Goal: Task Accomplishment & Management: Manage account settings

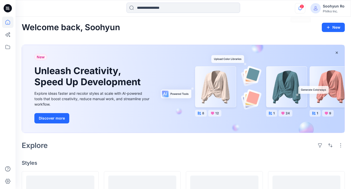
click at [297, 10] on icon "button" at bounding box center [300, 8] width 10 height 10
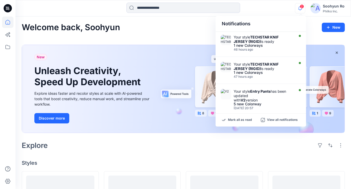
click at [300, 9] on icon "button" at bounding box center [300, 8] width 10 height 10
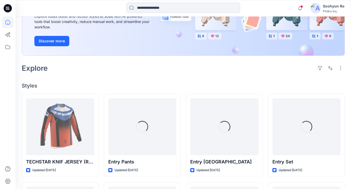
scroll to position [103, 0]
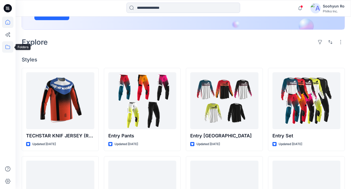
click at [9, 45] on icon at bounding box center [7, 46] width 11 height 11
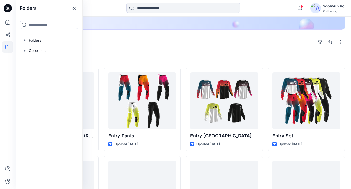
click at [316, 9] on img at bounding box center [315, 8] width 10 height 10
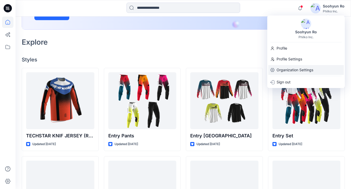
click at [288, 70] on p "Organization Settings" at bounding box center [295, 70] width 37 height 10
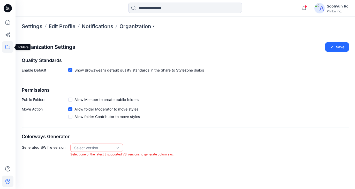
click at [11, 51] on icon at bounding box center [7, 46] width 11 height 11
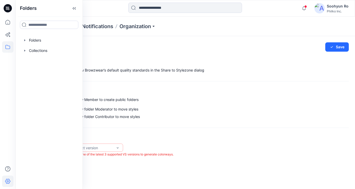
click at [319, 8] on img at bounding box center [319, 8] width 10 height 10
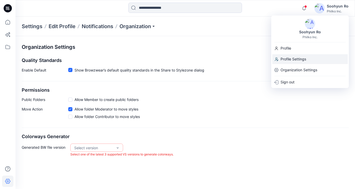
click at [289, 60] on p "Profile Settings" at bounding box center [293, 59] width 26 height 10
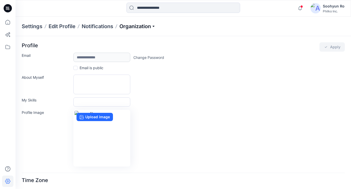
click at [136, 26] on p "Organization" at bounding box center [137, 26] width 36 height 7
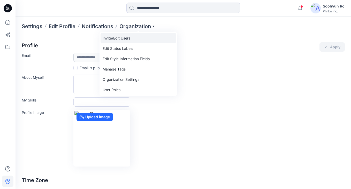
click at [133, 38] on link "Invite/Edit Users" at bounding box center [138, 38] width 75 height 10
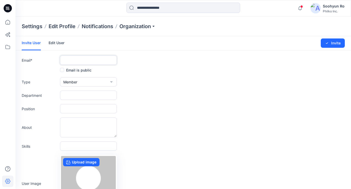
click at [84, 59] on input "text" at bounding box center [88, 60] width 57 height 9
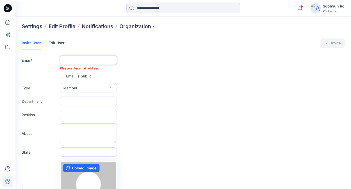
paste input "**********"
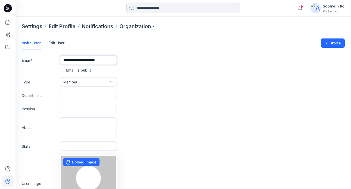
type input "**********"
click at [99, 89] on form "**********" at bounding box center [184, 136] width 336 height 200
click at [100, 84] on button "Member" at bounding box center [88, 81] width 57 height 9
click at [84, 94] on button "External" at bounding box center [88, 94] width 55 height 10
click at [169, 99] on div "Department" at bounding box center [183, 95] width 323 height 9
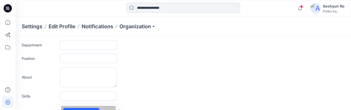
scroll to position [130, 0]
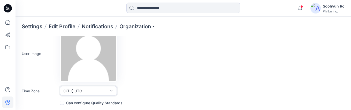
click at [99, 93] on button "(UTC) UTC" at bounding box center [88, 90] width 57 height 9
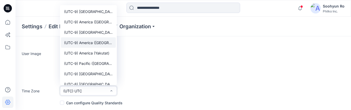
scroll to position [129, 0]
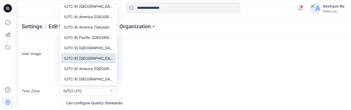
drag, startPoint x: 93, startPoint y: 59, endPoint x: 96, endPoint y: 60, distance: 2.6
click at [93, 59] on span "(UTC-8) [GEOGRAPHIC_DATA] ([GEOGRAPHIC_DATA])" at bounding box center [88, 57] width 49 height 5
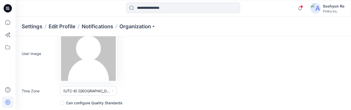
click at [175, 68] on div "User Image Upload image" at bounding box center [183, 53] width 323 height 57
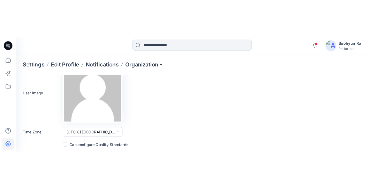
scroll to position [51, 0]
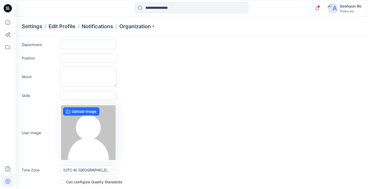
click at [213, 150] on div "User Image Upload image" at bounding box center [192, 132] width 340 height 57
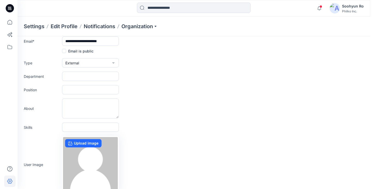
scroll to position [0, 0]
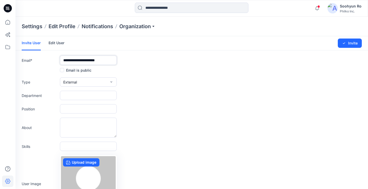
click at [116, 63] on input "**********" at bounding box center [88, 60] width 57 height 9
click at [351, 45] on div "Invite User Edit User Changes Saved Invite" at bounding box center [192, 43] width 353 height 14
click at [351, 44] on button "Invite" at bounding box center [350, 43] width 24 height 9
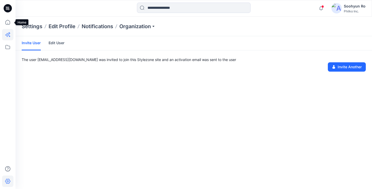
click at [7, 39] on icon at bounding box center [7, 34] width 11 height 11
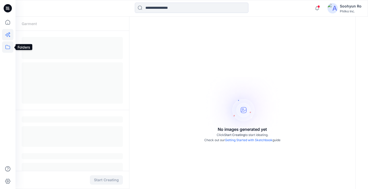
click at [7, 43] on icon at bounding box center [7, 46] width 11 height 11
click at [38, 39] on div at bounding box center [49, 40] width 59 height 10
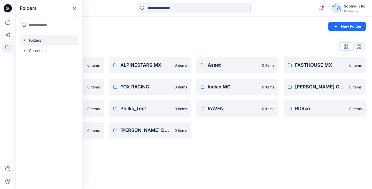
click at [131, 23] on div "Folders" at bounding box center [174, 26] width 304 height 7
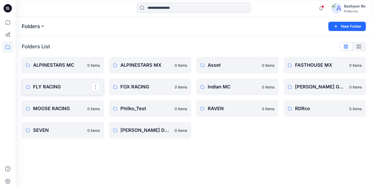
click at [36, 86] on p "FLY RACING" at bounding box center [62, 86] width 58 height 7
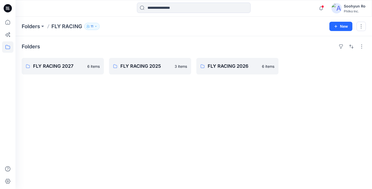
click at [97, 24] on button "11" at bounding box center [92, 26] width 16 height 7
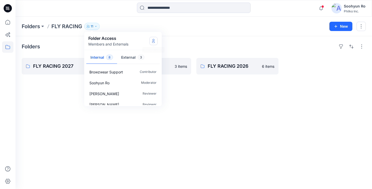
click at [156, 42] on button "Manage Users" at bounding box center [153, 41] width 8 height 8
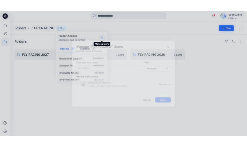
scroll to position [88, 0]
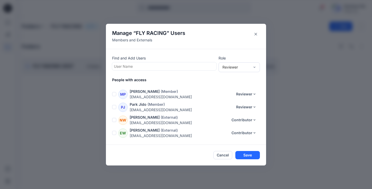
click at [144, 68] on div at bounding box center [164, 66] width 101 height 6
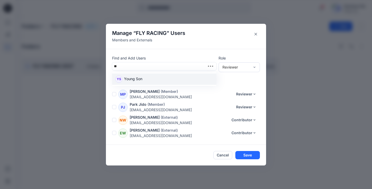
type input "*"
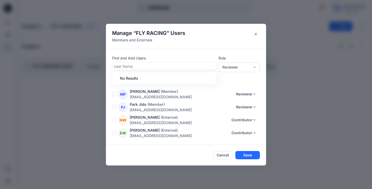
type input "*"
click at [227, 156] on button "Cancel" at bounding box center [223, 155] width 19 height 8
